Goal: Check status: Check status

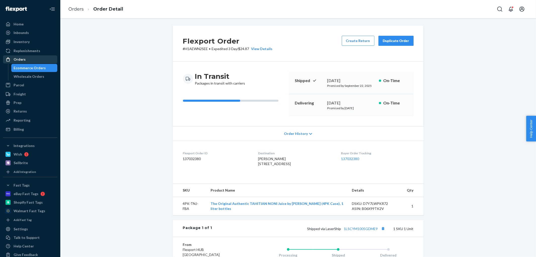
click at [27, 55] on link "Orders" at bounding box center [30, 59] width 54 height 8
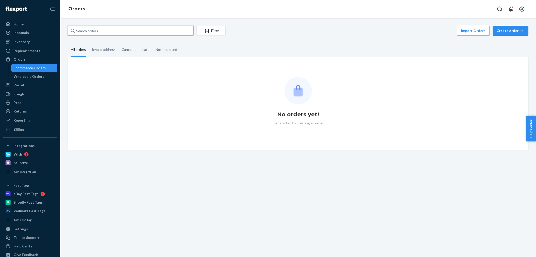
click at [113, 27] on input "text" at bounding box center [131, 31] width 126 height 10
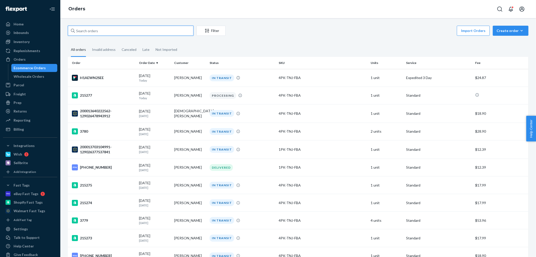
paste input "[PHONE_NUMBER]"
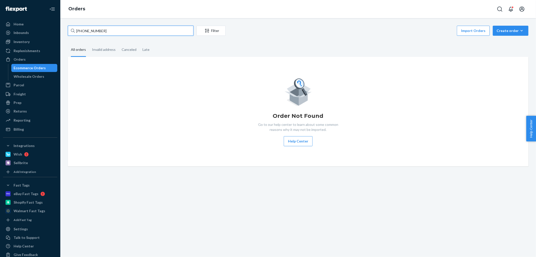
type input "[PHONE_NUMBER]"
click at [111, 28] on input "[PHONE_NUMBER]" at bounding box center [131, 31] width 126 height 10
click at [28, 57] on div "Orders" at bounding box center [30, 59] width 53 height 7
click at [3, 55] on link "Orders" at bounding box center [30, 59] width 54 height 8
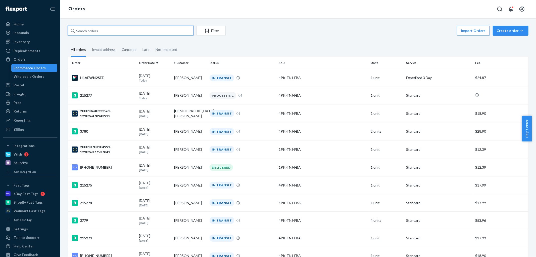
click at [99, 31] on input "text" at bounding box center [131, 31] width 126 height 10
paste input "[PHONE_NUMBER]"
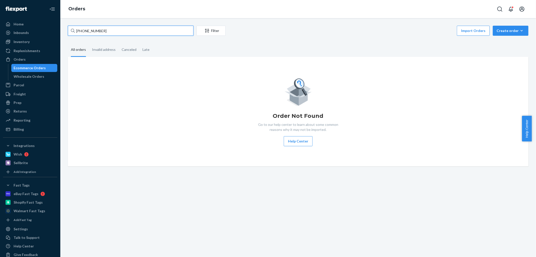
drag, startPoint x: 108, startPoint y: 28, endPoint x: 71, endPoint y: 29, distance: 37.2
click at [71, 29] on div "[PHONE_NUMBER]" at bounding box center [131, 31] width 126 height 10
paste input "[PERSON_NAME]"
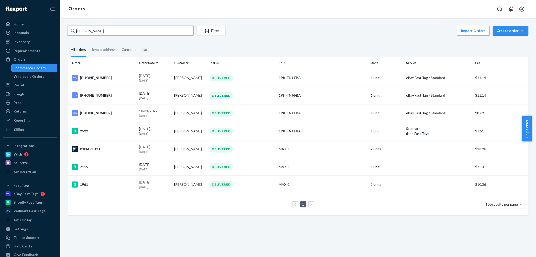
drag, startPoint x: 112, startPoint y: 31, endPoint x: 61, endPoint y: 32, distance: 50.5
click at [61, 32] on div "[PERSON_NAME] Filter Import Orders Create order Ecommerce order Removal order A…" at bounding box center [298, 137] width 476 height 239
paste input "[PHONE_NUMBER]"
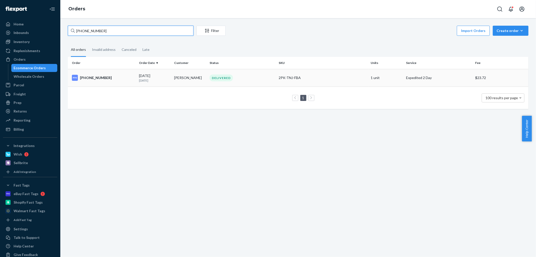
type input "[PHONE_NUMBER]"
click at [146, 81] on p "[DATE]" at bounding box center [154, 80] width 31 height 4
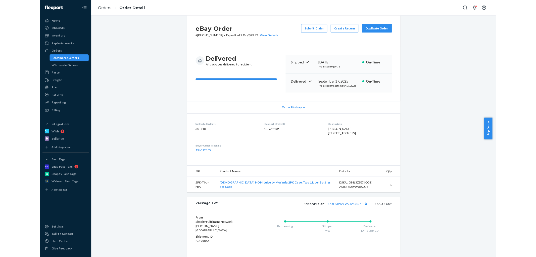
scroll to position [10, 0]
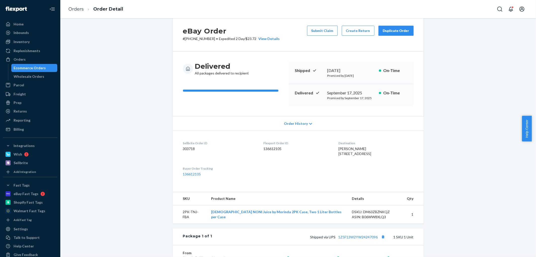
click at [339, 147] on span "[PERSON_NAME] [STREET_ADDRESS]" at bounding box center [355, 150] width 33 height 9
drag, startPoint x: 338, startPoint y: 147, endPoint x: 345, endPoint y: 147, distance: 6.0
click at [345, 147] on span "[PERSON_NAME] [STREET_ADDRESS]" at bounding box center [355, 150] width 33 height 9
copy span "[PERSON_NAME]"
click at [330, 187] on dl "Sellbrite Order ID 303718 Flexport Order ID 136612105 Destination [PERSON_NAME]…" at bounding box center [298, 159] width 251 height 56
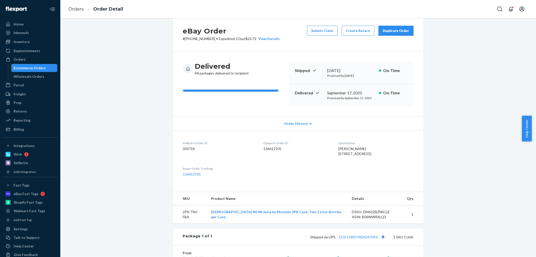
click at [265, 150] on dd "136612105" at bounding box center [297, 148] width 67 height 5
copy dd "136612105"
